Goal: Transaction & Acquisition: Purchase product/service

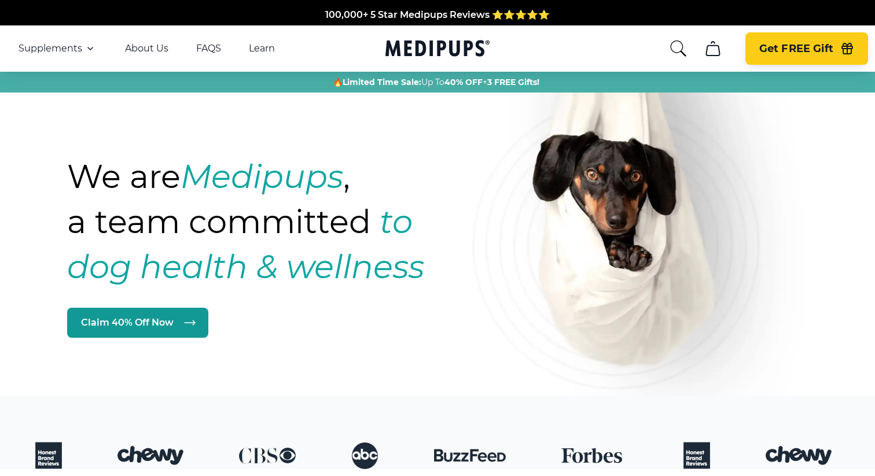
click at [809, 49] on span "Get FREE Gift" at bounding box center [796, 48] width 74 height 13
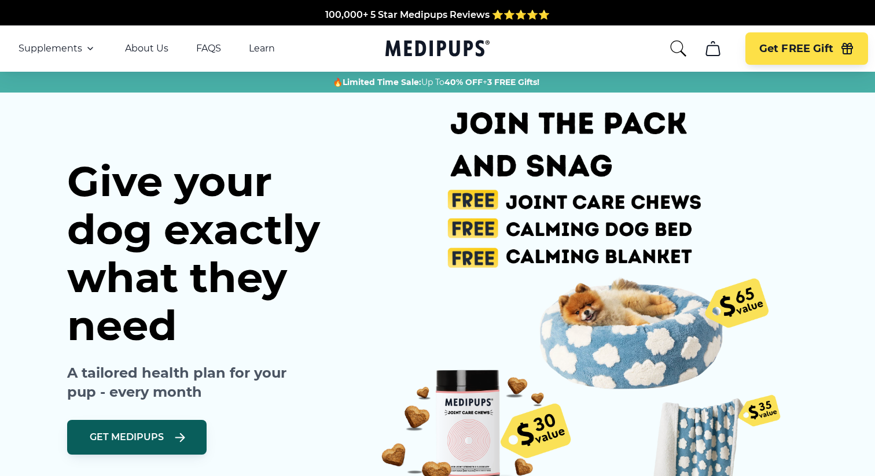
scroll to position [0, 23]
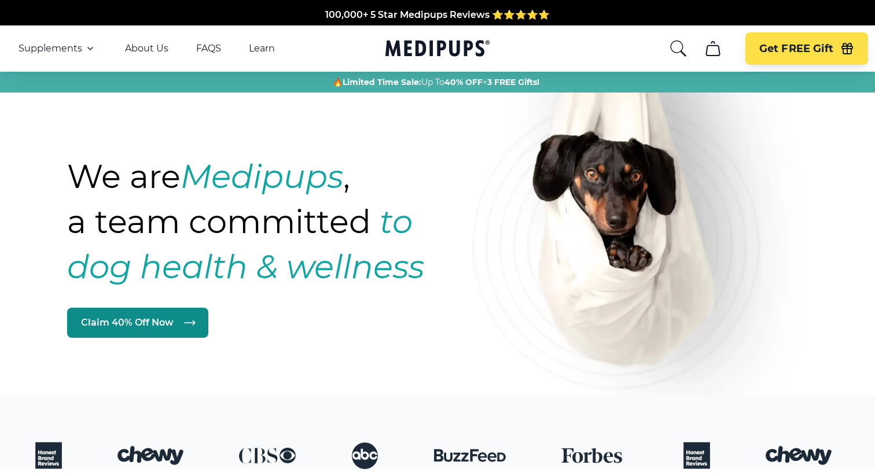
click at [170, 321] on link "Claim 40% Off Now" at bounding box center [137, 323] width 141 height 30
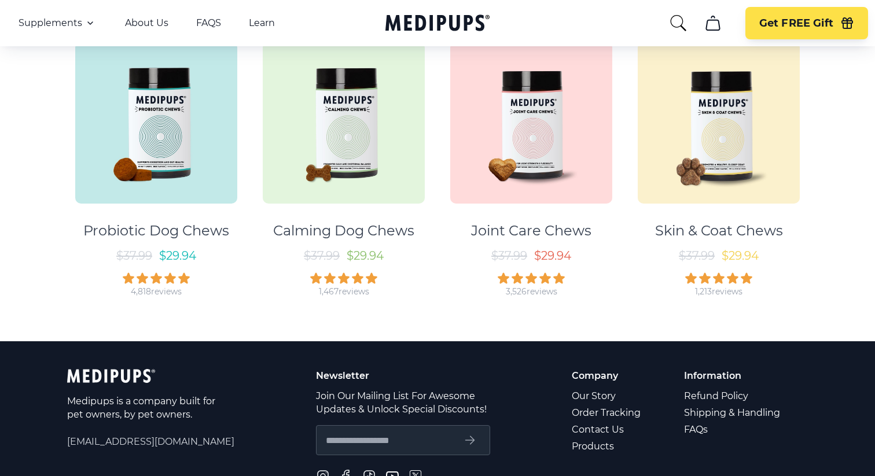
scroll to position [194, 0]
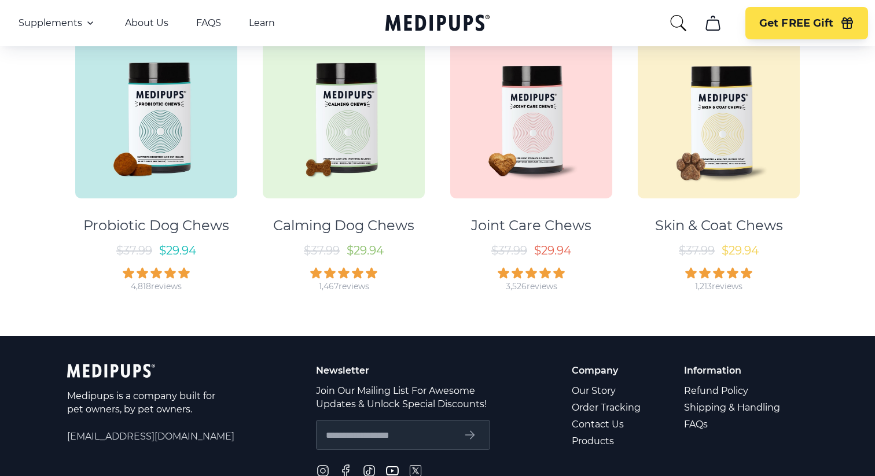
click at [200, 138] on img at bounding box center [156, 117] width 162 height 162
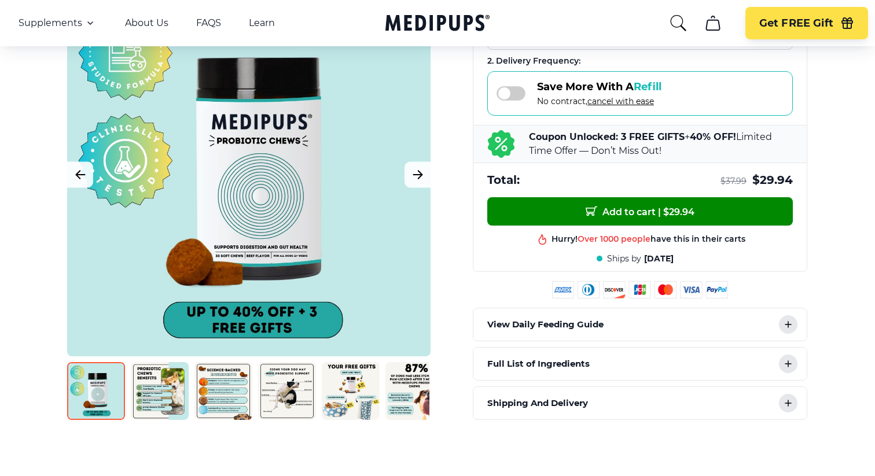
scroll to position [365, 0]
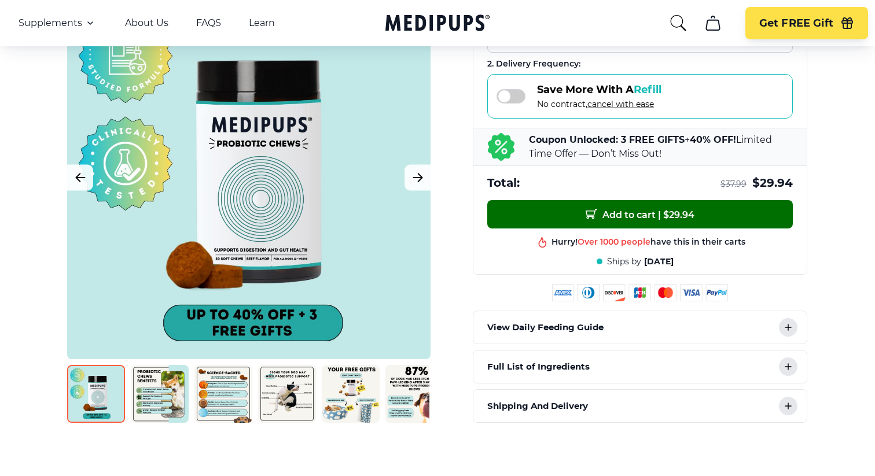
click at [588, 222] on button "Add to cart | $ 29.94" at bounding box center [640, 214] width 306 height 28
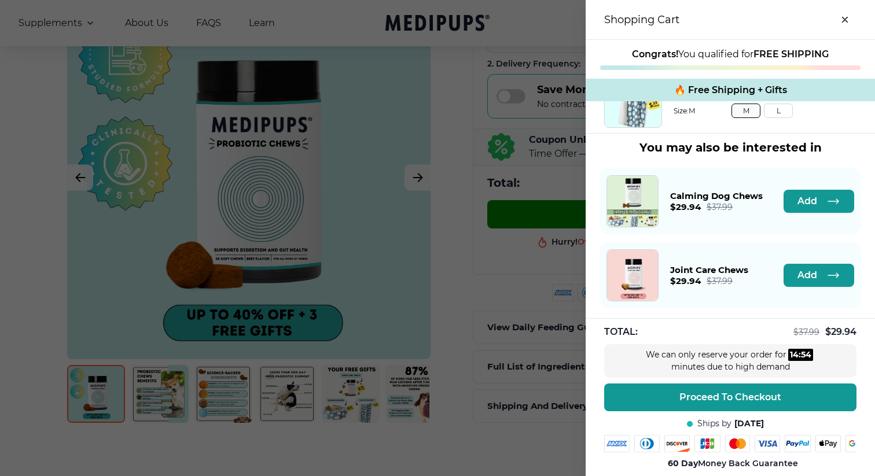
scroll to position [254, 0]
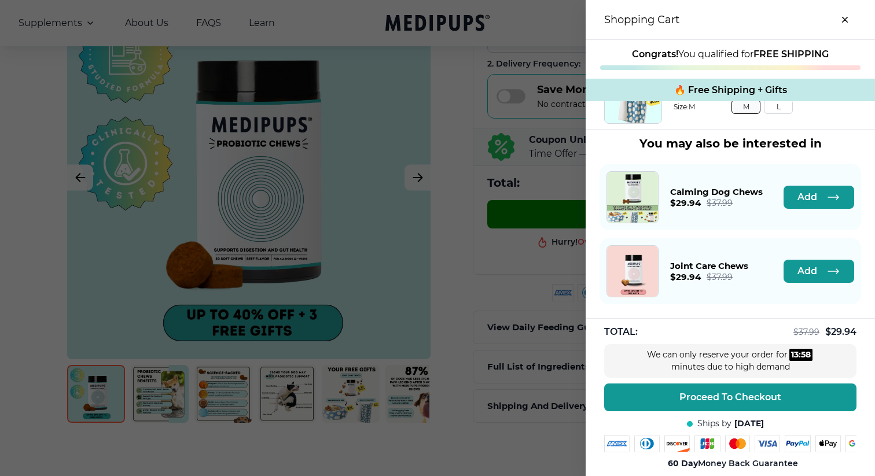
click at [454, 69] on div at bounding box center [437, 238] width 875 height 476
